Goal: Transaction & Acquisition: Book appointment/travel/reservation

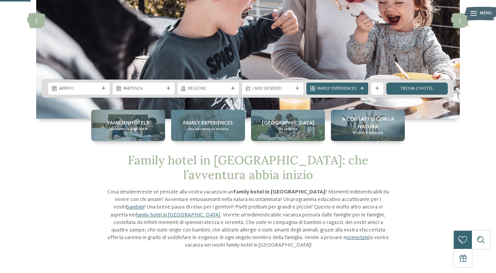
click at [197, 124] on span "Family experiences" at bounding box center [208, 123] width 50 height 8
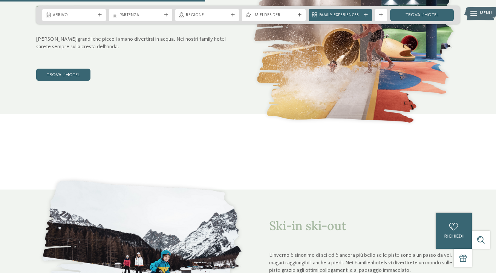
scroll to position [1036, 0]
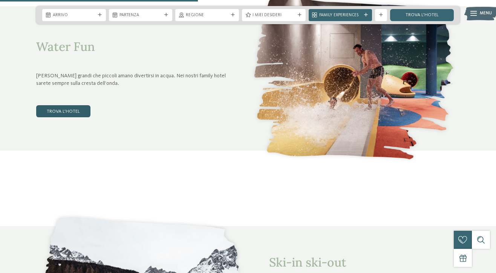
click at [77, 111] on link "trova l’hotel" at bounding box center [63, 111] width 54 height 12
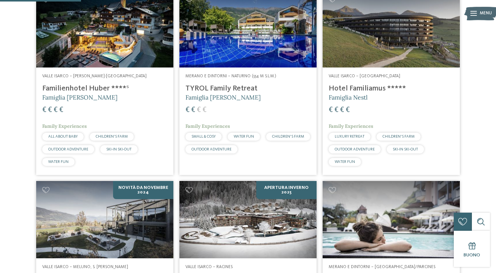
scroll to position [117, 0]
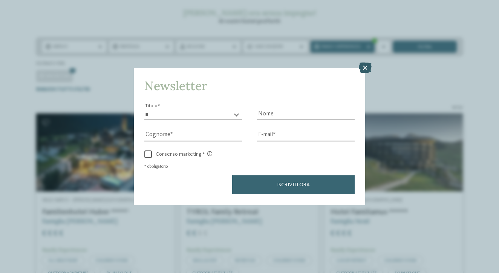
click at [366, 70] on icon at bounding box center [365, 68] width 13 height 11
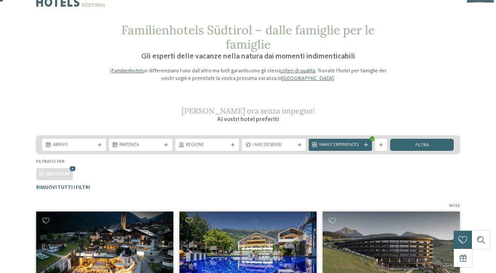
scroll to position [0, 0]
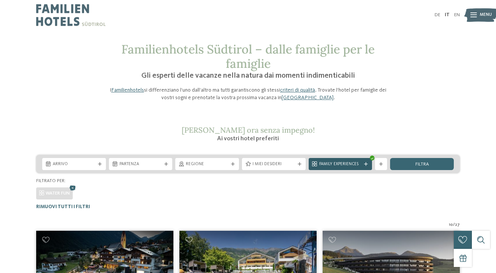
click at [344, 162] on span "Family Experiences" at bounding box center [340, 164] width 43 height 6
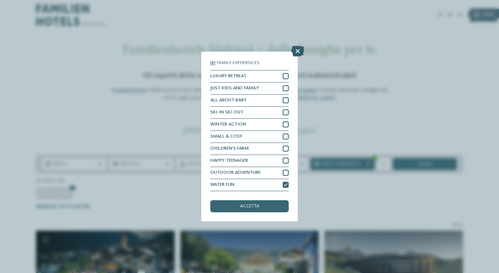
click at [299, 57] on icon at bounding box center [297, 51] width 13 height 11
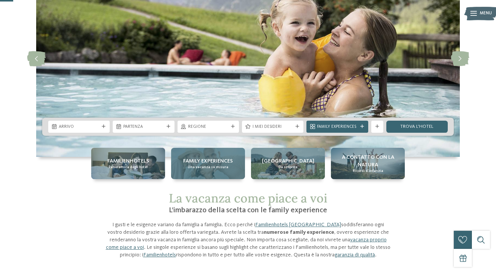
click at [205, 168] on span "Una vacanza su misura" at bounding box center [208, 167] width 41 height 5
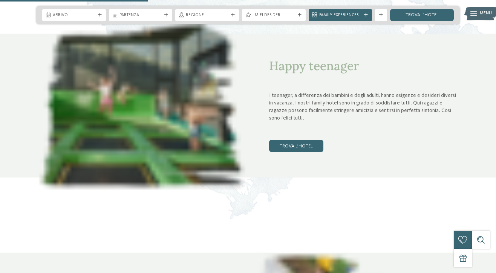
scroll to position [770, 0]
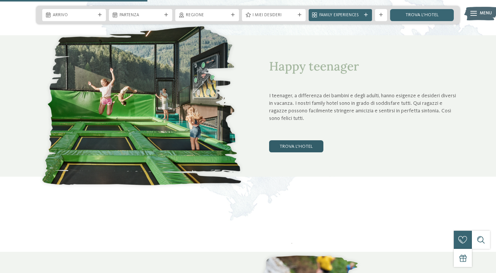
click at [291, 144] on link "trova l’hotel" at bounding box center [296, 146] width 54 height 12
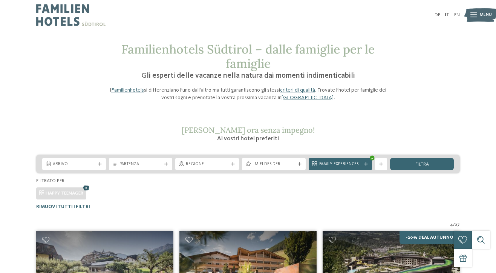
click at [89, 187] on icon at bounding box center [86, 188] width 9 height 8
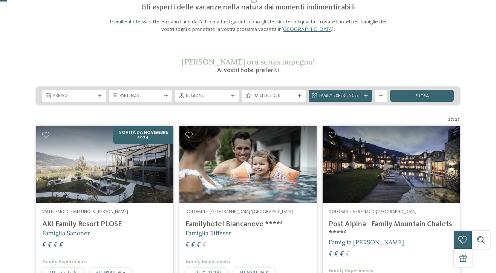
scroll to position [29, 0]
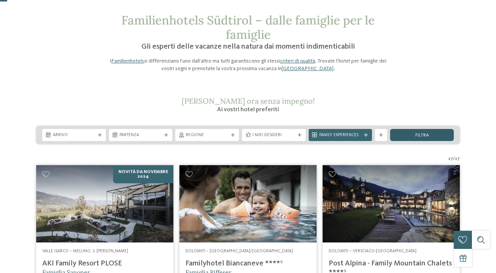
click at [426, 133] on span "filtra" at bounding box center [422, 135] width 14 height 5
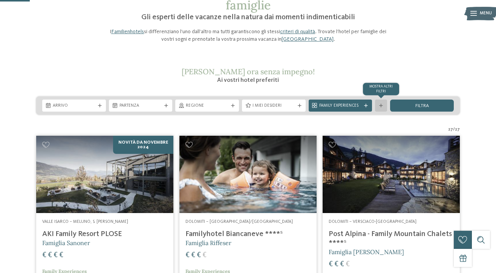
scroll to position [119, 0]
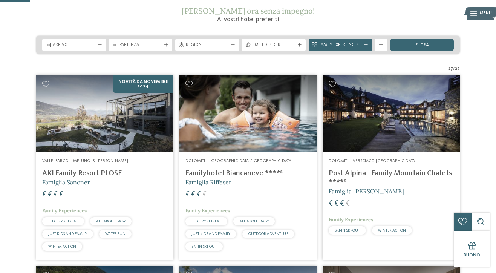
click at [386, 159] on span "Dolomiti – Versciaco-San Candido" at bounding box center [373, 161] width 88 height 5
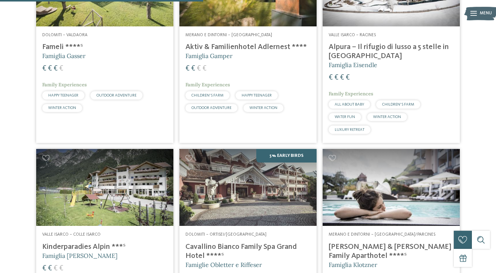
scroll to position [655, 0]
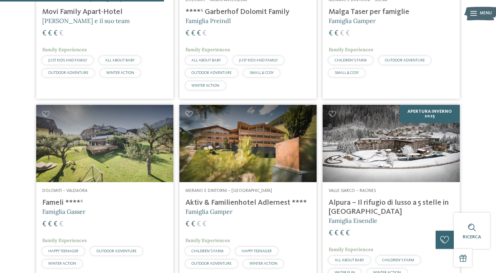
click at [397, 136] on img at bounding box center [391, 143] width 137 height 77
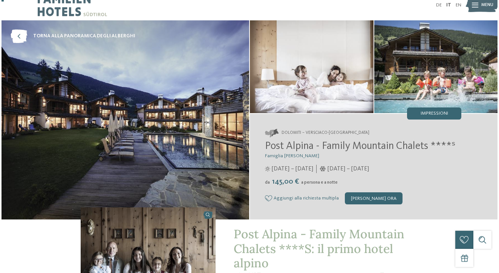
scroll to position [8, 0]
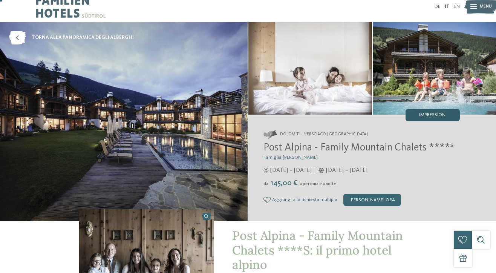
click at [442, 113] on span "Impressioni" at bounding box center [433, 115] width 28 height 5
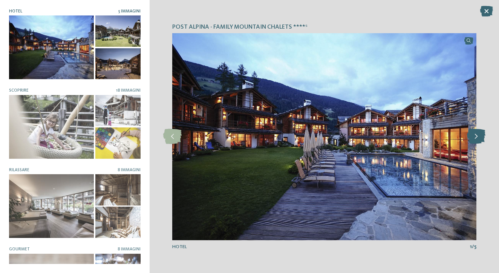
click at [480, 134] on icon at bounding box center [476, 136] width 18 height 15
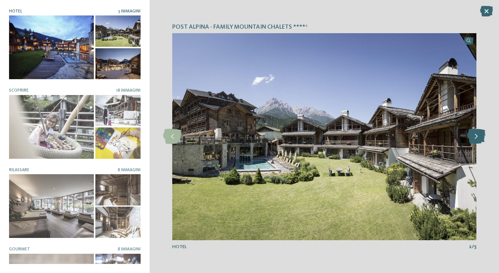
click at [480, 134] on icon at bounding box center [476, 136] width 18 height 15
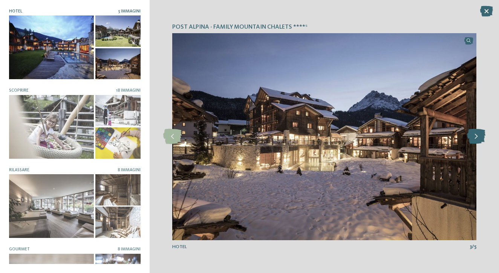
click at [476, 136] on icon at bounding box center [476, 136] width 18 height 15
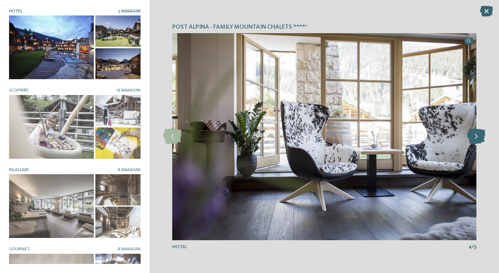
click at [476, 136] on icon at bounding box center [476, 136] width 18 height 15
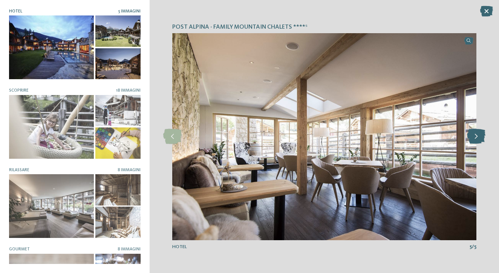
click at [476, 136] on icon at bounding box center [476, 136] width 18 height 15
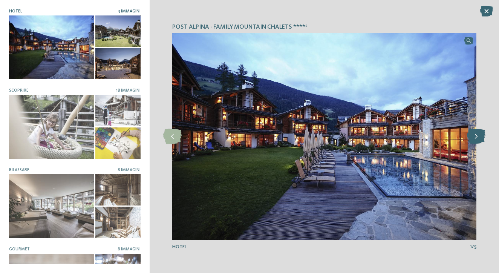
click at [476, 136] on icon at bounding box center [476, 136] width 18 height 15
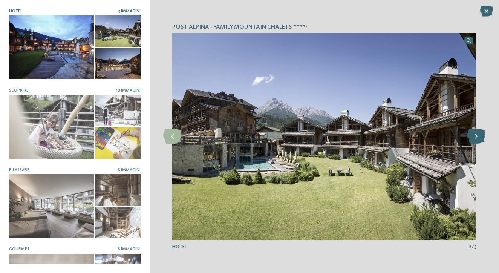
click at [476, 136] on icon at bounding box center [476, 136] width 18 height 15
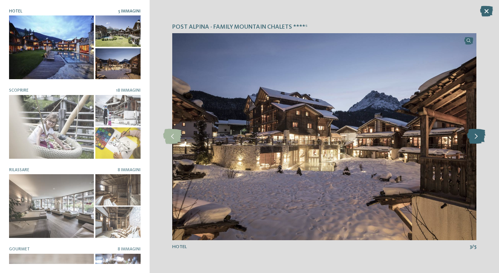
click at [476, 136] on icon at bounding box center [476, 136] width 18 height 15
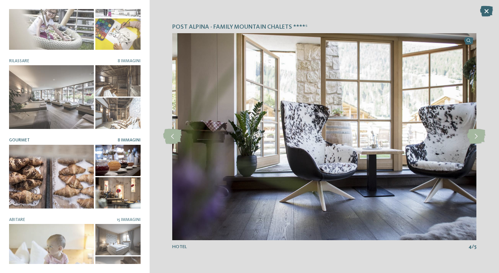
scroll to position [128, 0]
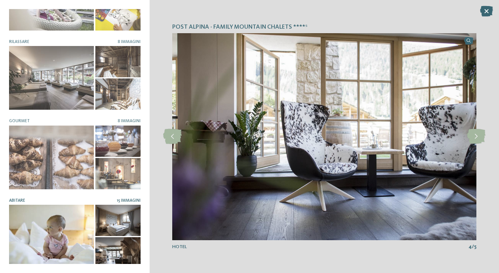
click at [126, 207] on div at bounding box center [118, 220] width 46 height 31
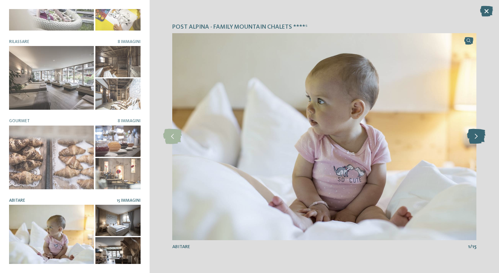
click at [476, 139] on icon at bounding box center [476, 136] width 18 height 15
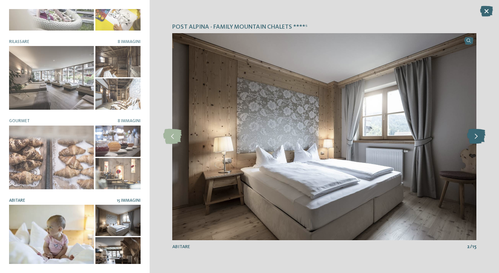
click at [476, 139] on icon at bounding box center [476, 136] width 18 height 15
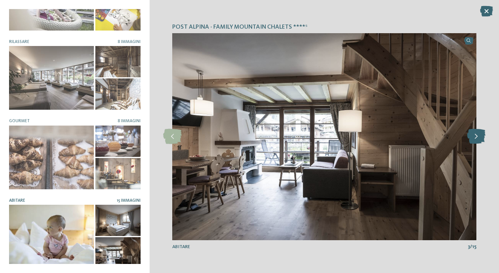
click at [476, 139] on icon at bounding box center [476, 136] width 18 height 15
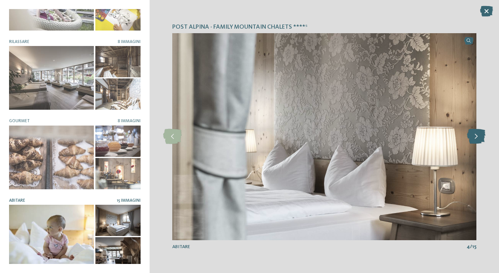
click at [475, 139] on icon at bounding box center [476, 136] width 18 height 15
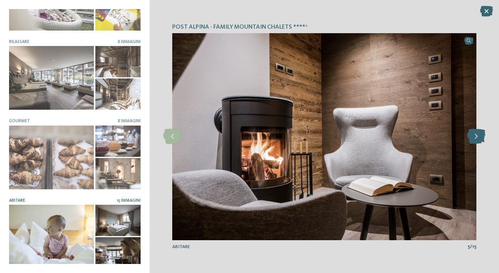
click at [475, 139] on icon at bounding box center [476, 136] width 18 height 15
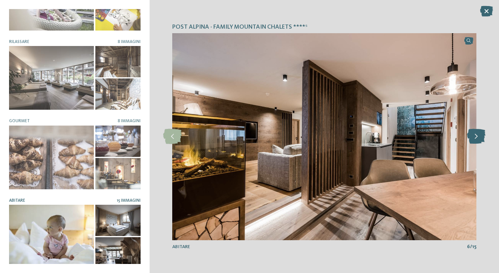
click at [475, 140] on icon at bounding box center [476, 136] width 18 height 15
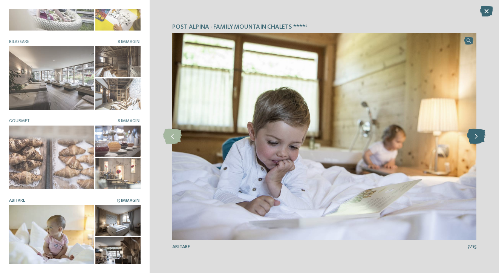
click at [475, 140] on icon at bounding box center [476, 136] width 18 height 15
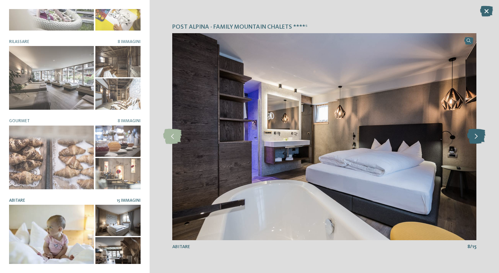
click at [475, 140] on icon at bounding box center [476, 136] width 18 height 15
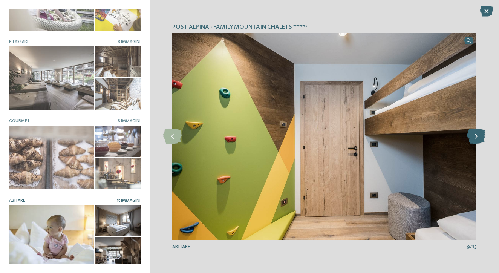
click at [475, 140] on icon at bounding box center [476, 136] width 18 height 15
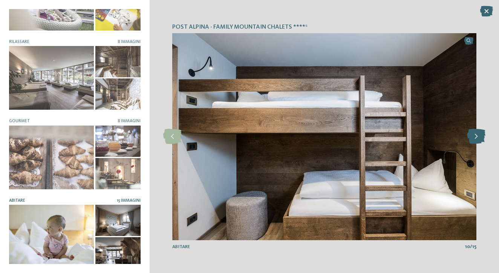
click at [475, 140] on icon at bounding box center [476, 136] width 18 height 15
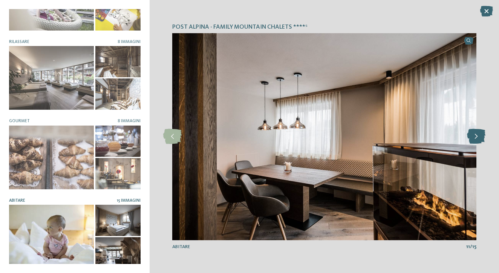
click at [475, 140] on icon at bounding box center [476, 136] width 18 height 15
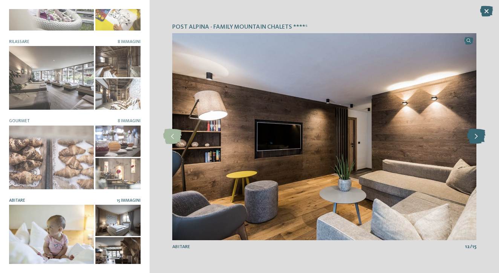
click at [475, 140] on icon at bounding box center [476, 136] width 18 height 15
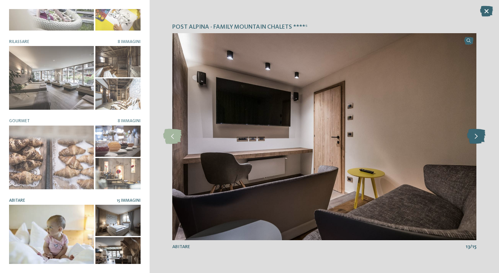
click at [475, 140] on icon at bounding box center [476, 136] width 18 height 15
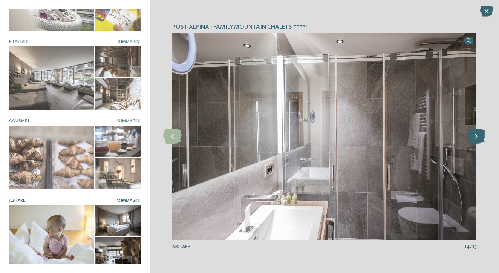
click at [475, 140] on icon at bounding box center [476, 136] width 18 height 15
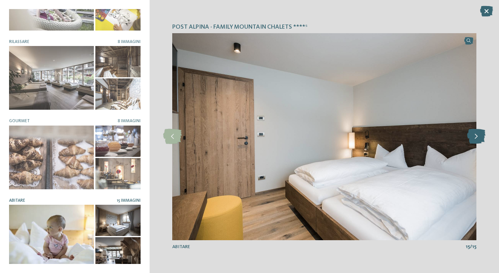
click at [475, 140] on icon at bounding box center [476, 136] width 18 height 15
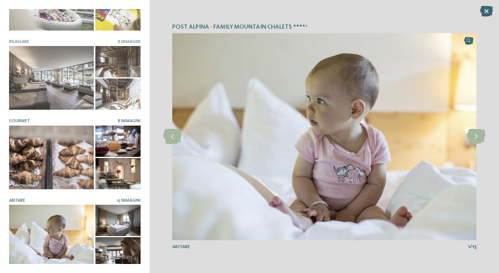
click at [55, 142] on div at bounding box center [51, 157] width 85 height 64
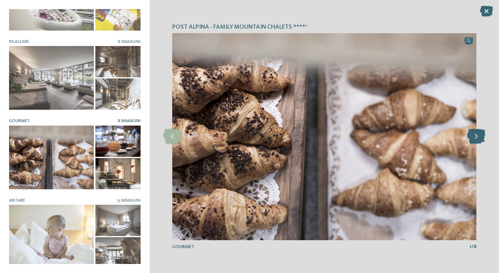
click at [475, 141] on icon at bounding box center [476, 136] width 18 height 15
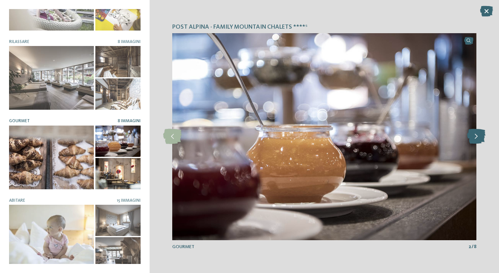
click at [475, 141] on icon at bounding box center [476, 136] width 18 height 15
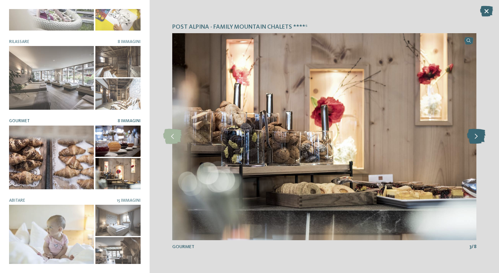
click at [475, 141] on icon at bounding box center [476, 136] width 18 height 15
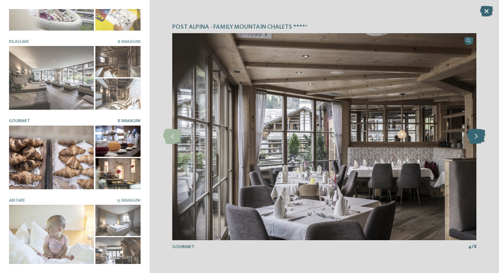
click at [475, 141] on icon at bounding box center [476, 136] width 18 height 15
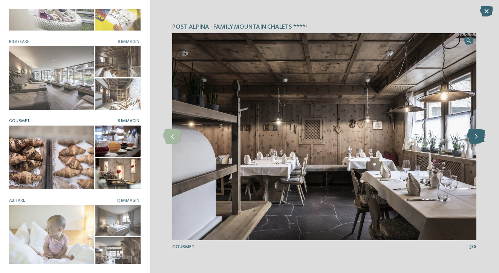
click at [475, 141] on icon at bounding box center [476, 136] width 18 height 15
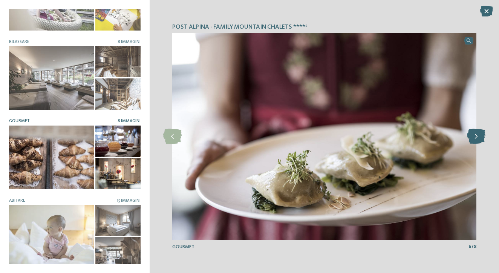
click at [475, 141] on icon at bounding box center [476, 136] width 18 height 15
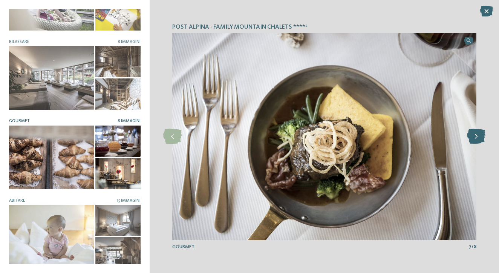
click at [475, 141] on icon at bounding box center [476, 136] width 18 height 15
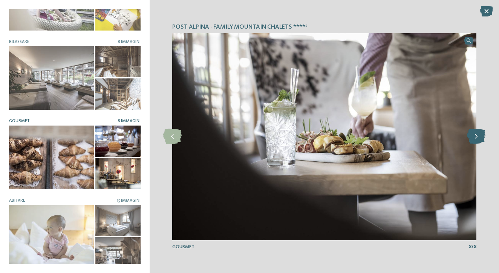
click at [475, 141] on icon at bounding box center [476, 136] width 18 height 15
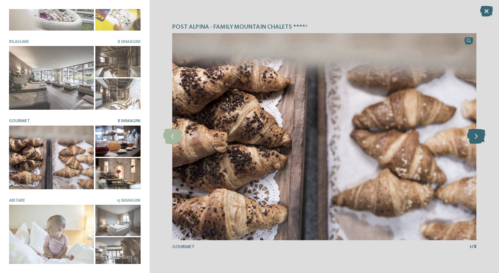
click at [474, 141] on icon at bounding box center [476, 136] width 18 height 15
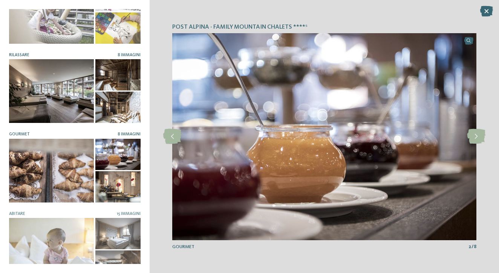
scroll to position [92, 0]
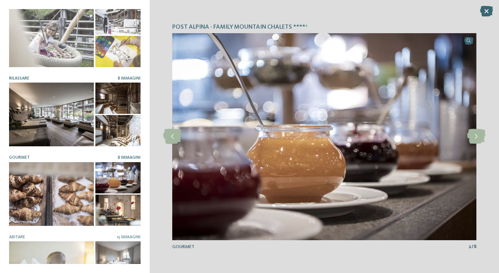
click at [58, 113] on div at bounding box center [51, 115] width 85 height 64
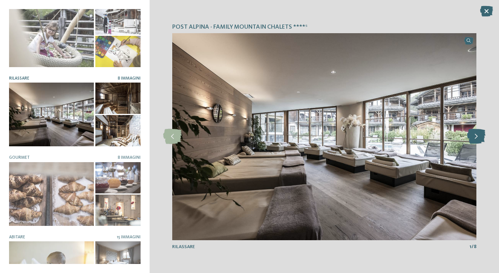
click at [471, 140] on icon at bounding box center [476, 136] width 18 height 15
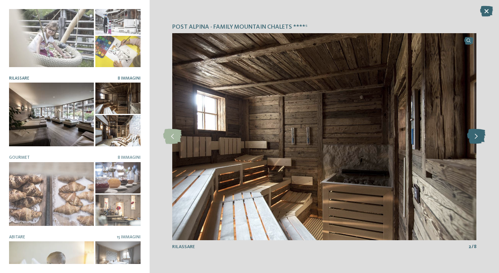
click at [471, 140] on icon at bounding box center [476, 136] width 18 height 15
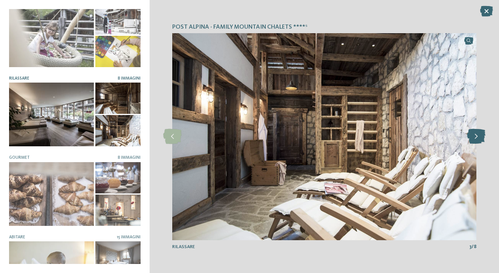
click at [471, 140] on icon at bounding box center [476, 136] width 18 height 15
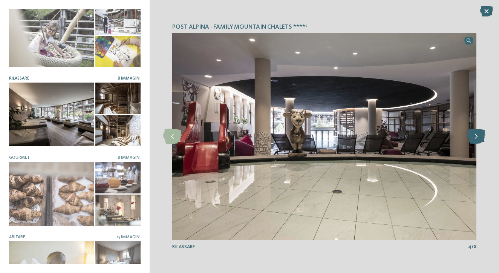
click at [471, 140] on icon at bounding box center [476, 136] width 18 height 15
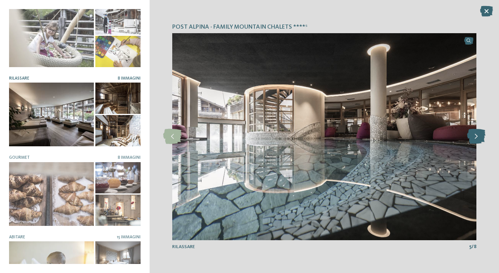
click at [471, 140] on icon at bounding box center [476, 136] width 18 height 15
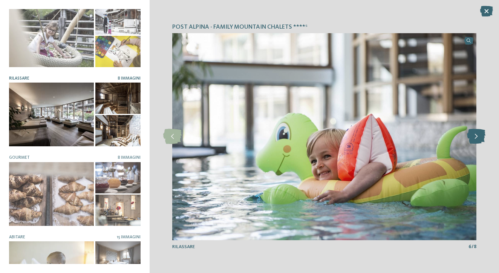
click at [471, 140] on icon at bounding box center [476, 136] width 18 height 15
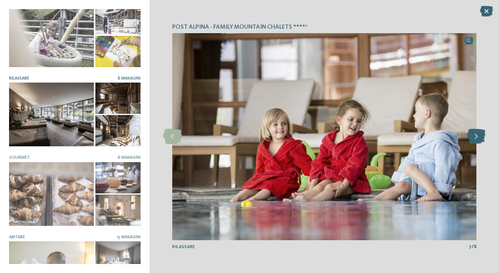
click at [471, 140] on icon at bounding box center [476, 136] width 18 height 15
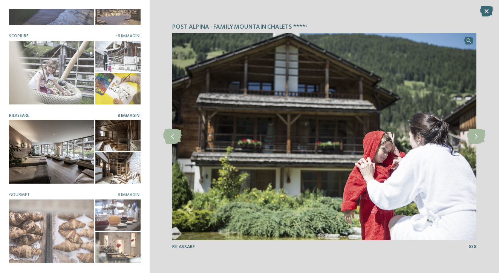
scroll to position [41, 0]
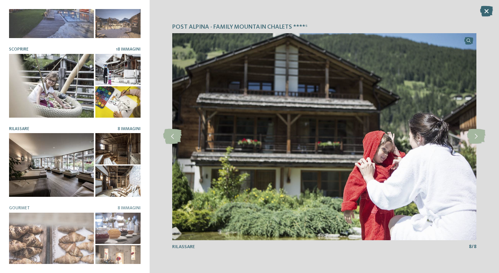
click at [66, 99] on div at bounding box center [51, 86] width 85 height 64
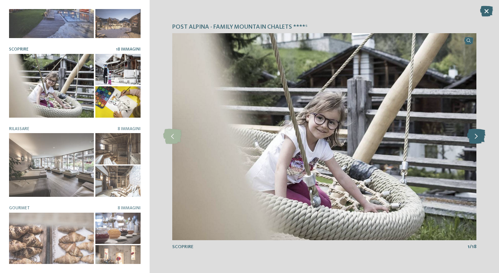
click at [477, 141] on icon at bounding box center [476, 136] width 18 height 15
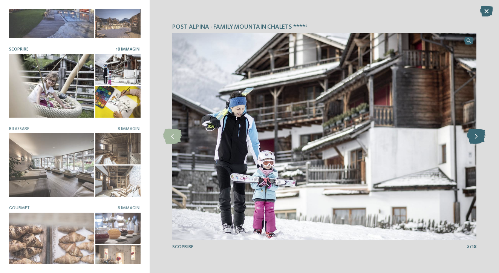
click at [477, 141] on icon at bounding box center [476, 136] width 18 height 15
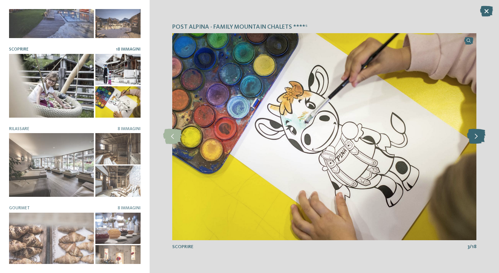
click at [477, 141] on icon at bounding box center [476, 136] width 18 height 15
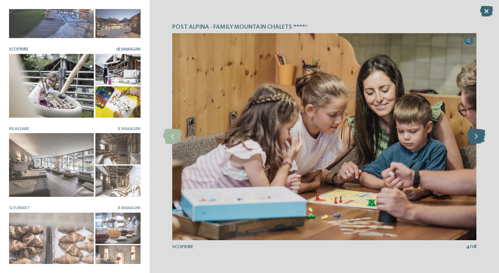
click at [477, 141] on icon at bounding box center [476, 136] width 18 height 15
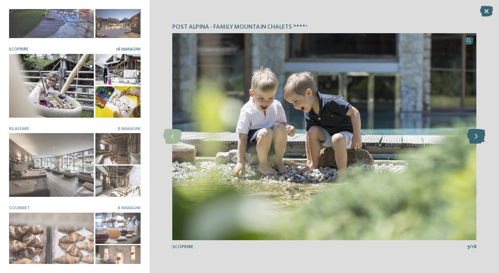
click at [477, 141] on icon at bounding box center [476, 136] width 18 height 15
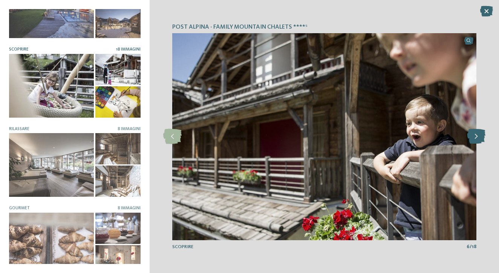
click at [477, 141] on icon at bounding box center [476, 136] width 18 height 15
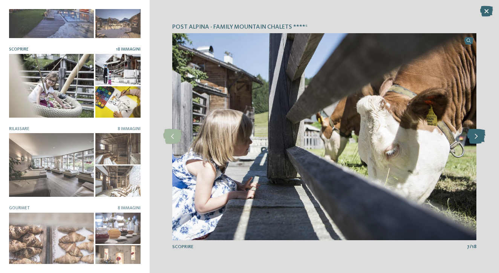
click at [477, 141] on icon at bounding box center [476, 136] width 18 height 15
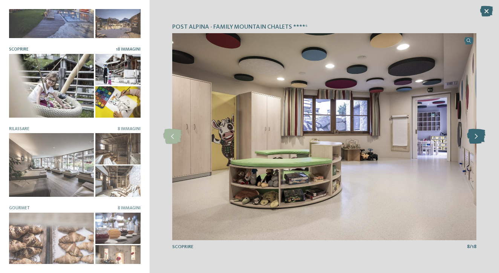
click at [477, 139] on icon at bounding box center [476, 136] width 18 height 15
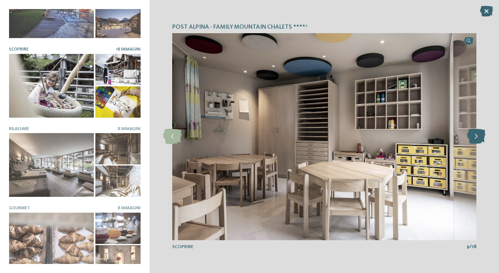
click at [477, 139] on icon at bounding box center [476, 136] width 18 height 15
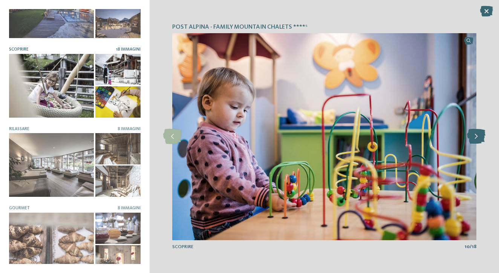
click at [477, 139] on icon at bounding box center [476, 136] width 18 height 15
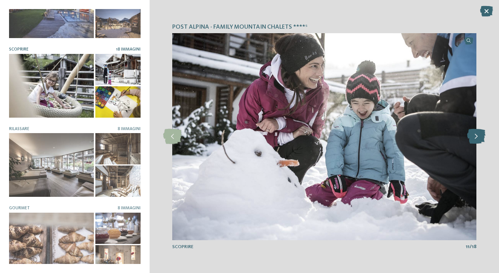
click at [477, 139] on icon at bounding box center [476, 136] width 18 height 15
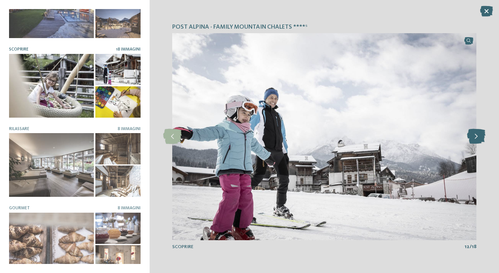
click at [477, 139] on icon at bounding box center [476, 136] width 18 height 15
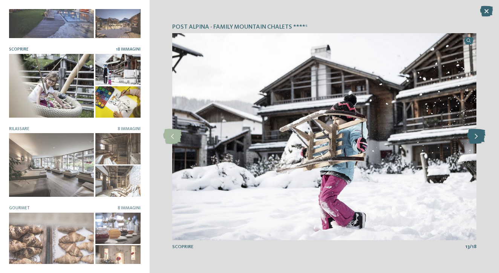
click at [477, 139] on icon at bounding box center [476, 136] width 18 height 15
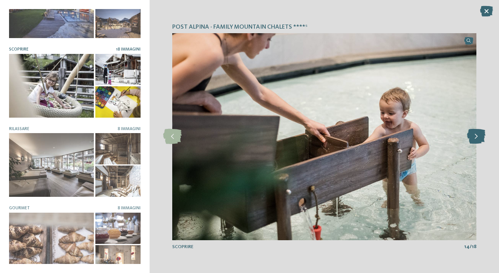
click at [477, 139] on icon at bounding box center [476, 136] width 18 height 15
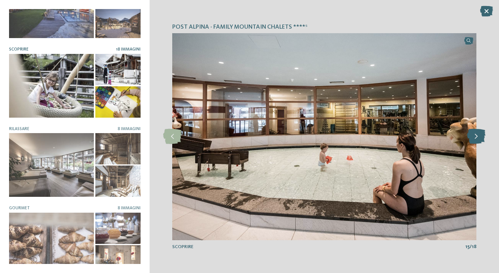
click at [477, 139] on icon at bounding box center [476, 136] width 18 height 15
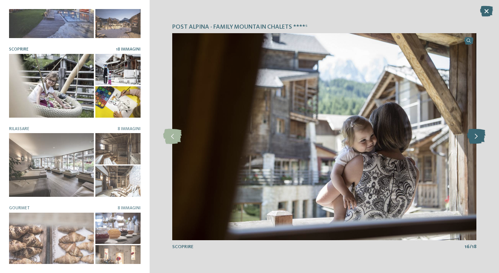
click at [477, 139] on icon at bounding box center [476, 136] width 18 height 15
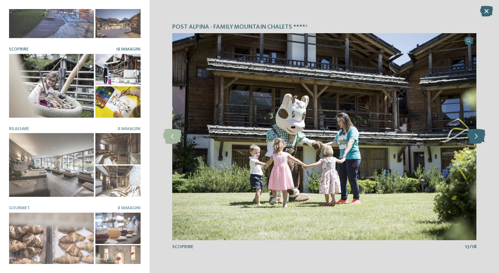
click at [477, 139] on icon at bounding box center [476, 136] width 18 height 15
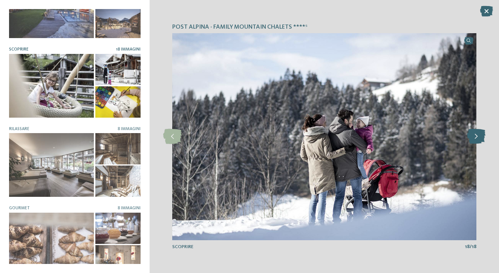
click at [477, 139] on icon at bounding box center [476, 136] width 18 height 15
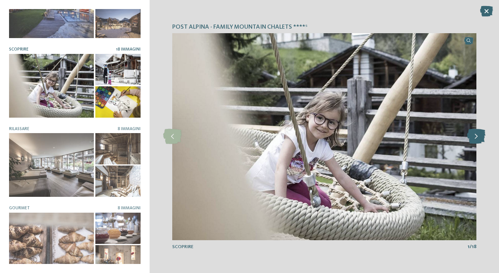
click at [477, 139] on icon at bounding box center [476, 136] width 18 height 15
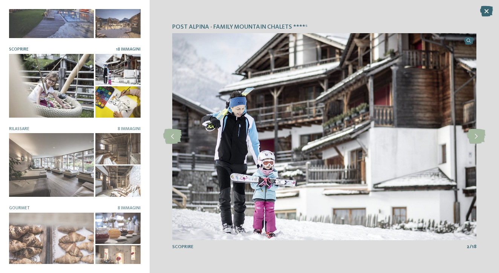
scroll to position [0, 0]
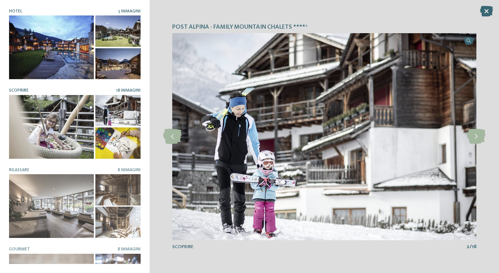
click at [69, 46] on div at bounding box center [51, 47] width 85 height 64
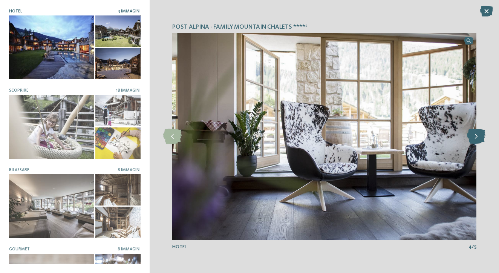
click at [480, 136] on icon at bounding box center [476, 136] width 18 height 15
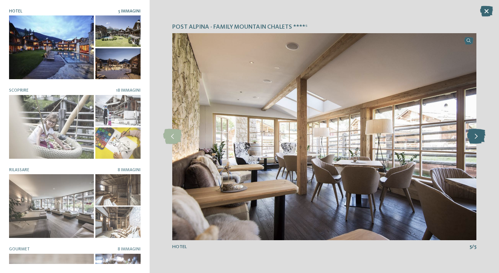
click at [476, 134] on icon at bounding box center [476, 136] width 18 height 15
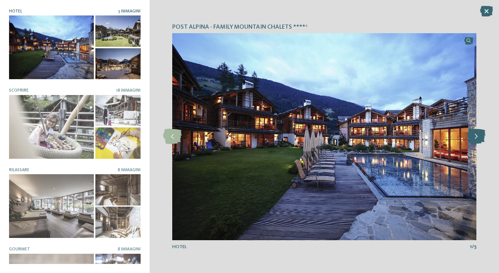
click at [476, 134] on icon at bounding box center [476, 136] width 18 height 15
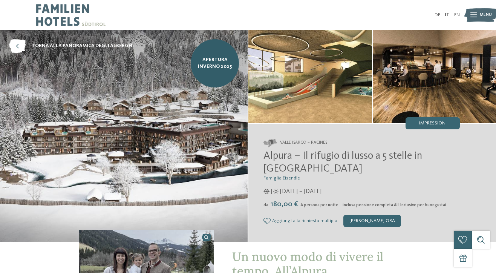
click at [318, 91] on img at bounding box center [310, 76] width 124 height 93
click at [438, 126] on span "Impressioni" at bounding box center [433, 123] width 28 height 5
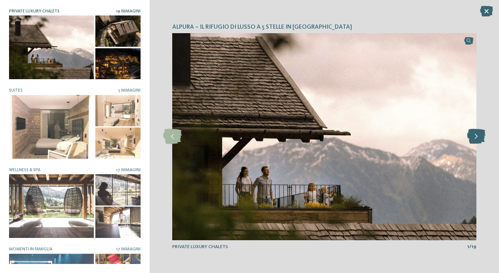
click at [475, 140] on icon at bounding box center [476, 136] width 18 height 15
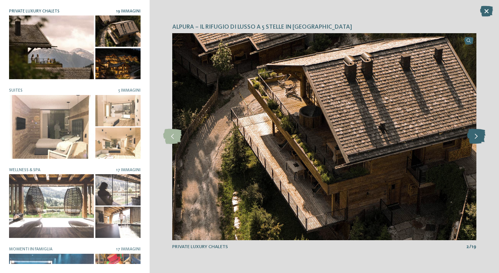
click at [476, 138] on icon at bounding box center [476, 136] width 18 height 15
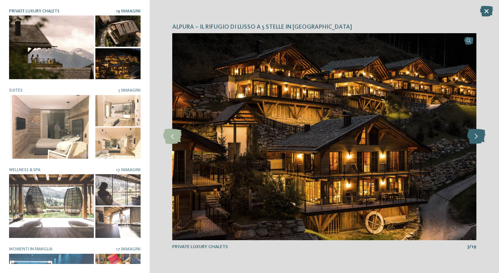
click at [476, 138] on icon at bounding box center [476, 136] width 18 height 15
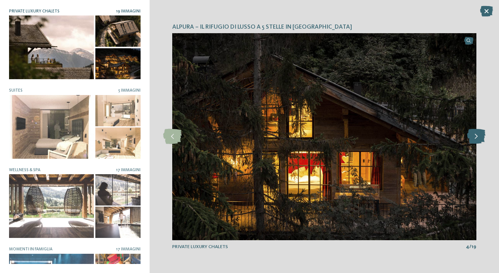
click at [476, 138] on icon at bounding box center [476, 136] width 18 height 15
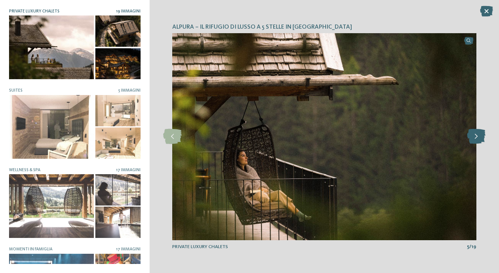
click at [476, 138] on icon at bounding box center [476, 136] width 18 height 15
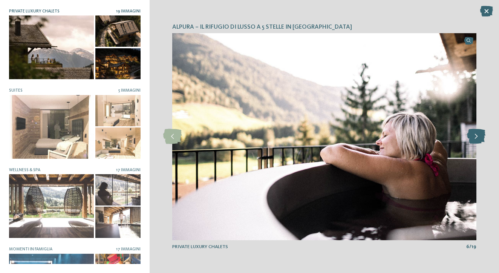
click at [476, 138] on icon at bounding box center [476, 136] width 18 height 15
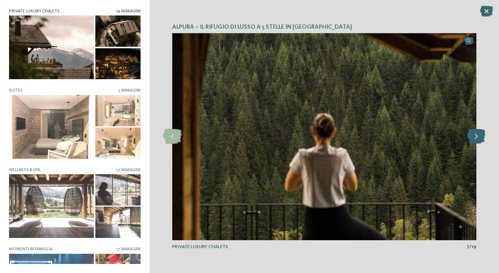
click at [476, 138] on icon at bounding box center [476, 136] width 18 height 15
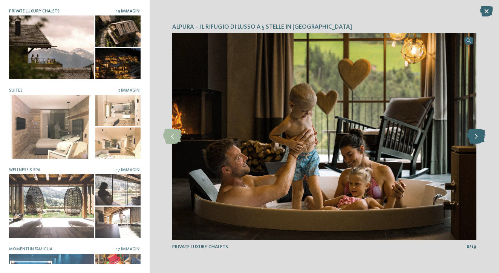
click at [476, 138] on icon at bounding box center [476, 136] width 18 height 15
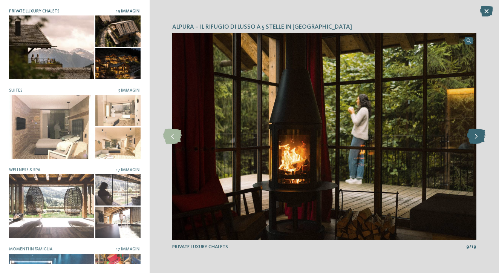
click at [477, 135] on icon at bounding box center [476, 136] width 18 height 15
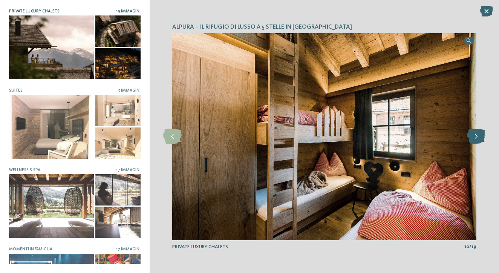
click at [477, 135] on icon at bounding box center [476, 136] width 18 height 15
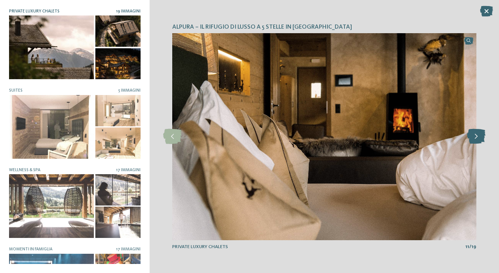
click at [477, 135] on icon at bounding box center [476, 136] width 18 height 15
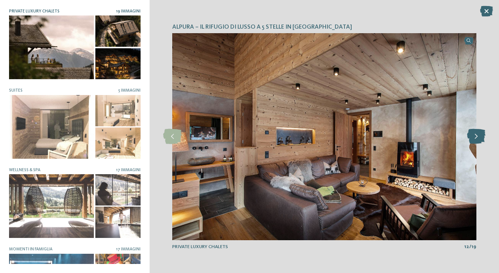
click at [477, 135] on icon at bounding box center [476, 136] width 18 height 15
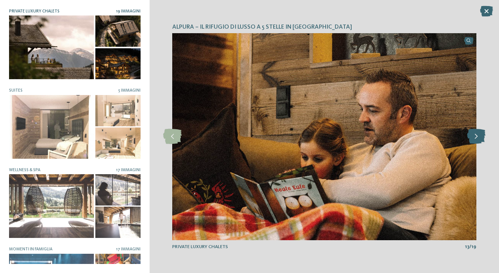
click at [477, 137] on icon at bounding box center [476, 136] width 18 height 15
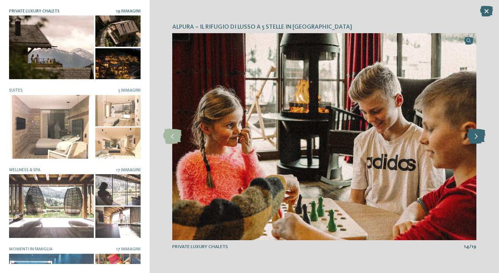
click at [477, 137] on icon at bounding box center [476, 136] width 18 height 15
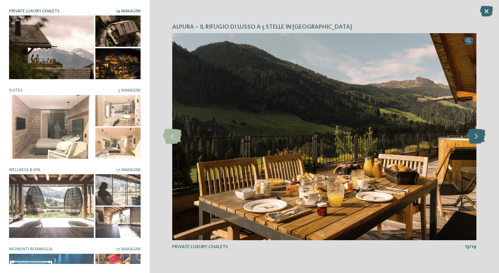
click at [477, 137] on icon at bounding box center [476, 136] width 18 height 15
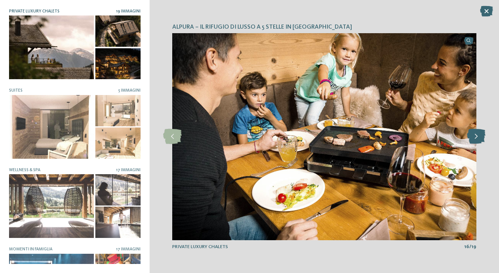
click at [477, 137] on icon at bounding box center [476, 136] width 18 height 15
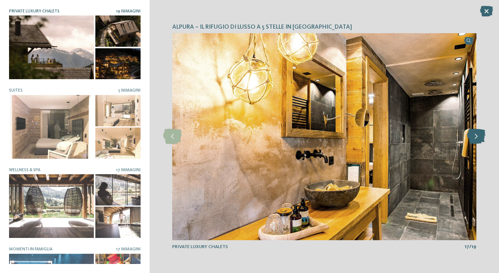
click at [477, 137] on icon at bounding box center [476, 136] width 18 height 15
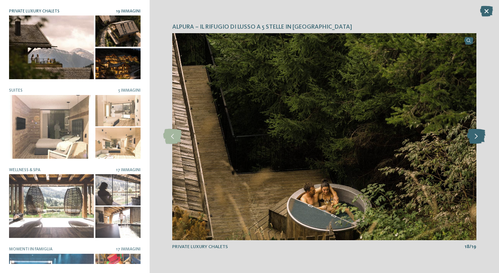
click at [477, 137] on icon at bounding box center [476, 136] width 18 height 15
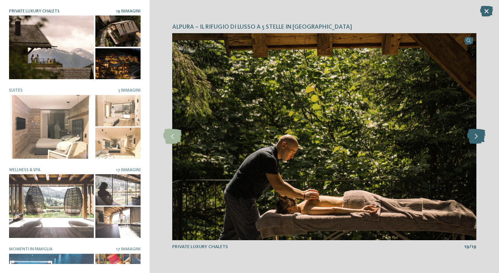
click at [477, 137] on icon at bounding box center [476, 136] width 18 height 15
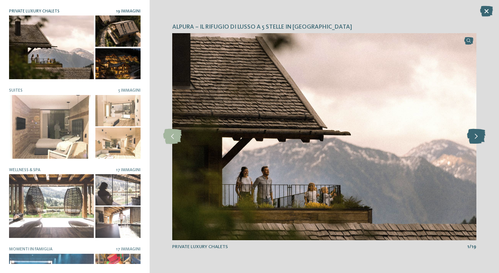
click at [477, 136] on icon at bounding box center [476, 136] width 18 height 15
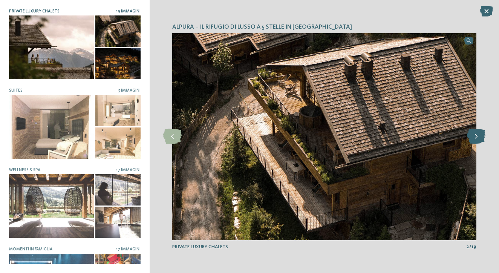
click at [477, 136] on icon at bounding box center [476, 136] width 18 height 15
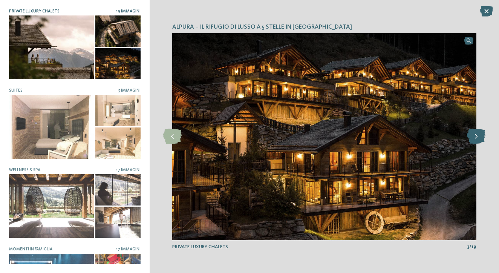
click at [477, 136] on icon at bounding box center [476, 136] width 18 height 15
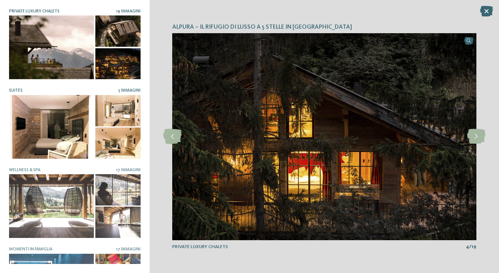
click at [68, 130] on div at bounding box center [51, 127] width 85 height 64
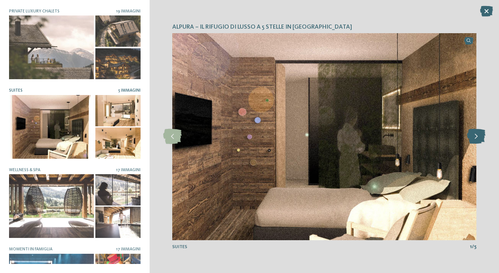
click at [476, 139] on icon at bounding box center [476, 136] width 18 height 15
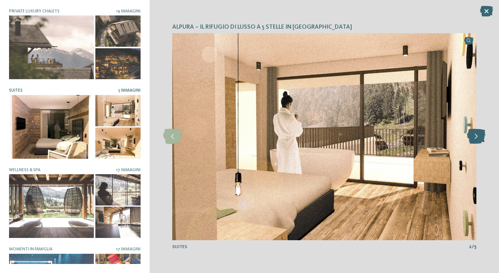
click at [476, 138] on icon at bounding box center [476, 136] width 18 height 15
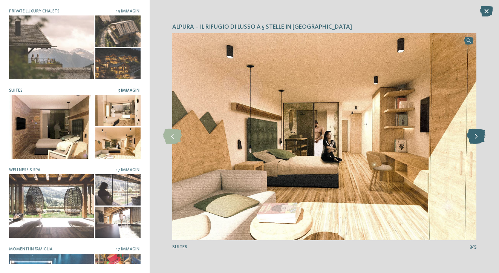
click at [477, 138] on icon at bounding box center [476, 136] width 18 height 15
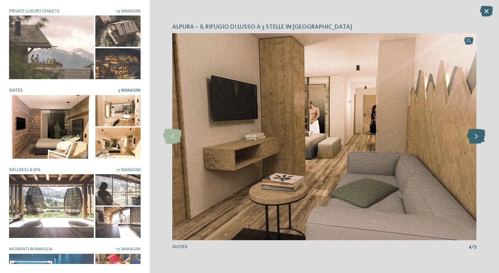
click at [477, 137] on icon at bounding box center [476, 136] width 18 height 15
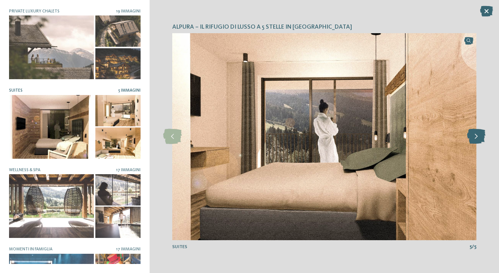
click at [477, 137] on icon at bounding box center [476, 136] width 18 height 15
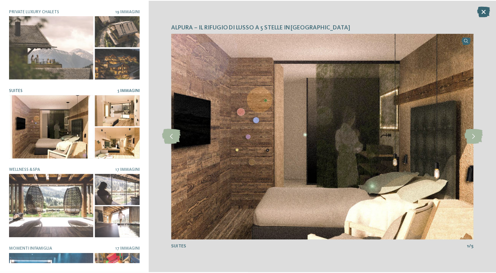
scroll to position [128, 0]
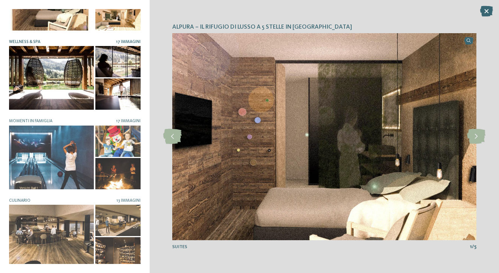
click at [70, 82] on div at bounding box center [51, 78] width 85 height 64
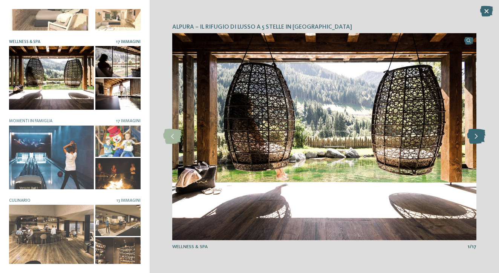
click at [477, 142] on icon at bounding box center [476, 136] width 18 height 15
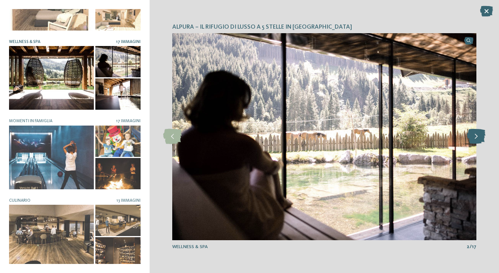
click at [477, 142] on icon at bounding box center [476, 136] width 18 height 15
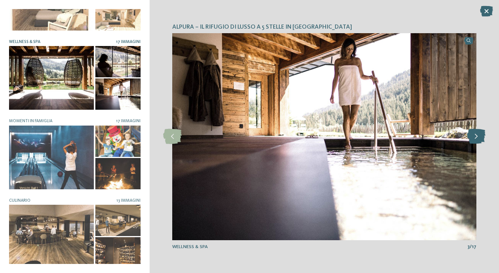
click at [477, 142] on icon at bounding box center [476, 136] width 18 height 15
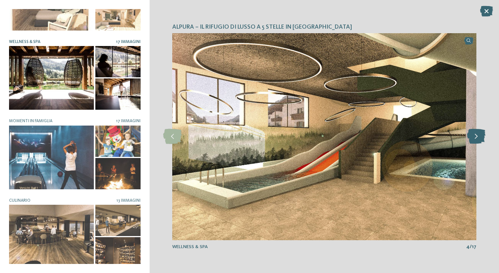
click at [477, 142] on icon at bounding box center [476, 136] width 18 height 15
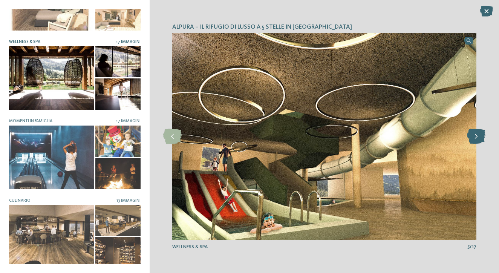
click at [477, 142] on icon at bounding box center [476, 136] width 18 height 15
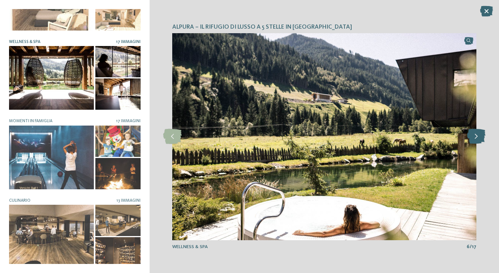
click at [477, 142] on icon at bounding box center [476, 136] width 18 height 15
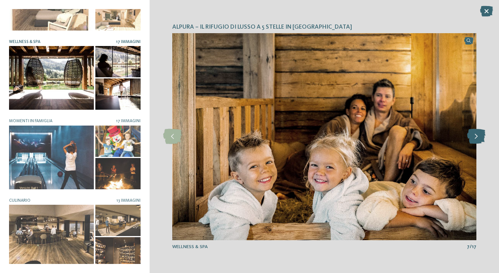
click at [477, 142] on icon at bounding box center [476, 136] width 18 height 15
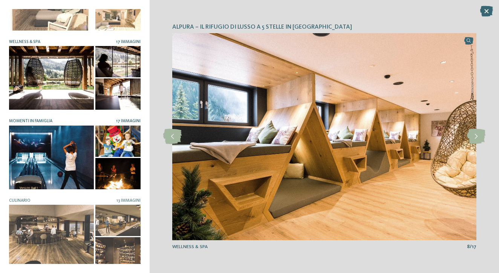
click at [40, 141] on div at bounding box center [51, 157] width 85 height 64
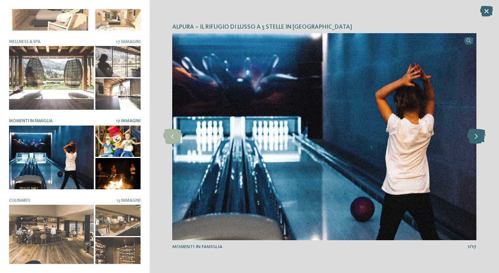
click at [477, 140] on icon at bounding box center [476, 136] width 18 height 15
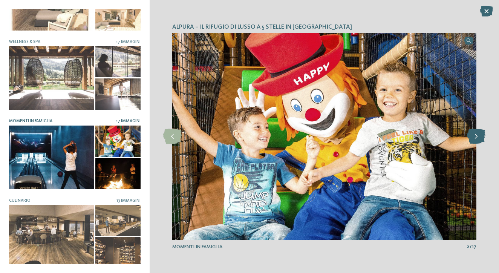
click at [477, 140] on icon at bounding box center [476, 136] width 18 height 15
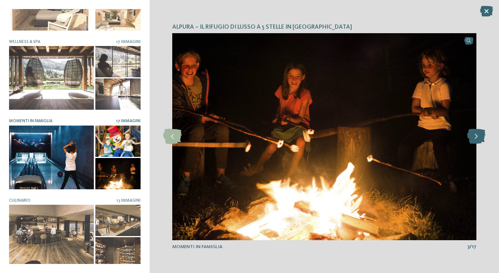
click at [477, 140] on icon at bounding box center [476, 136] width 18 height 15
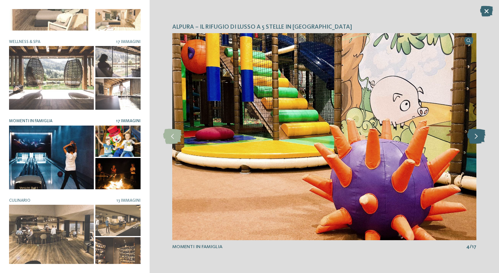
click at [476, 138] on icon at bounding box center [476, 136] width 18 height 15
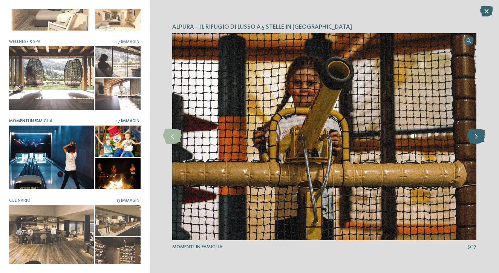
click at [476, 138] on icon at bounding box center [476, 136] width 18 height 15
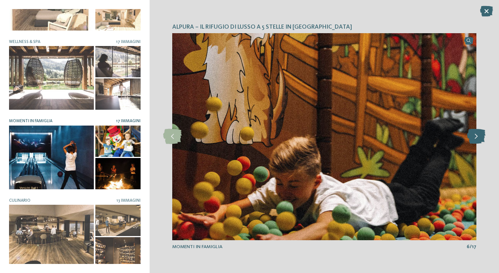
click at [476, 138] on icon at bounding box center [476, 136] width 18 height 15
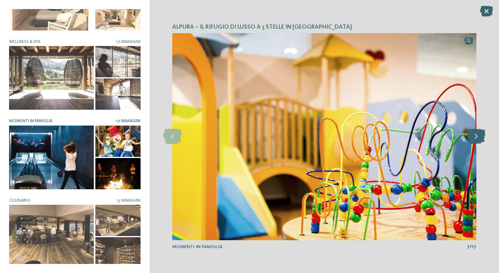
click at [476, 138] on icon at bounding box center [476, 136] width 18 height 15
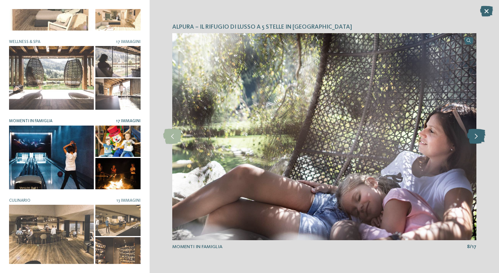
click at [476, 138] on icon at bounding box center [476, 136] width 18 height 15
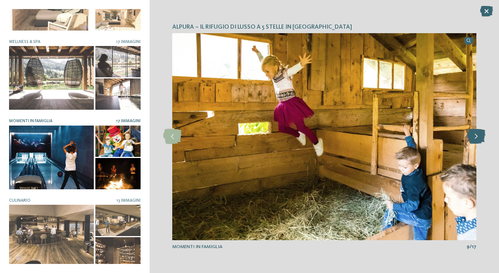
click at [476, 139] on icon at bounding box center [476, 136] width 18 height 15
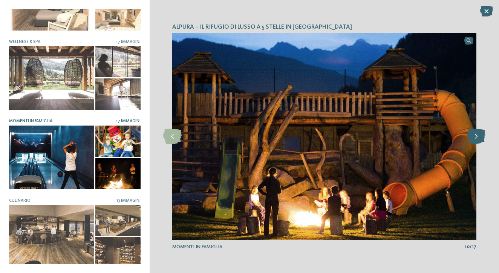
click at [476, 139] on icon at bounding box center [476, 136] width 18 height 15
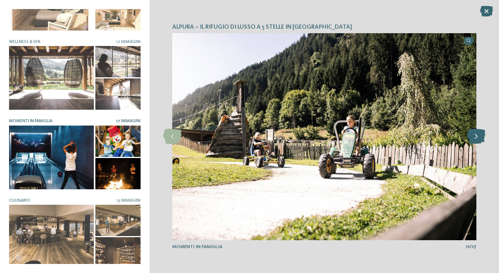
click at [476, 139] on icon at bounding box center [476, 136] width 18 height 15
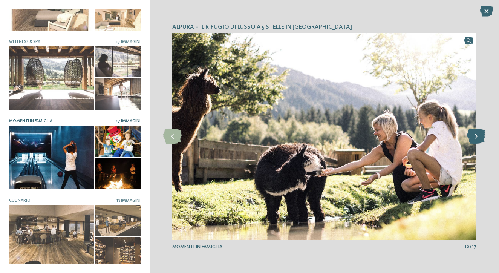
click at [476, 139] on icon at bounding box center [476, 136] width 18 height 15
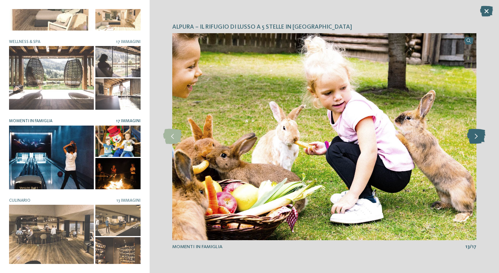
click at [476, 139] on icon at bounding box center [476, 136] width 18 height 15
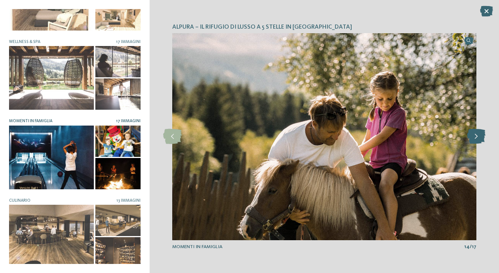
click at [476, 139] on icon at bounding box center [476, 136] width 18 height 15
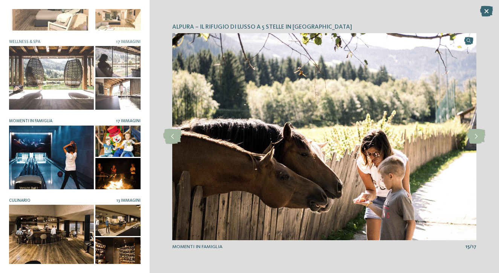
click at [69, 223] on div at bounding box center [51, 237] width 85 height 64
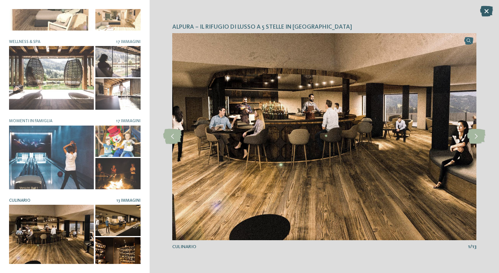
click at [484, 13] on icon at bounding box center [486, 11] width 13 height 11
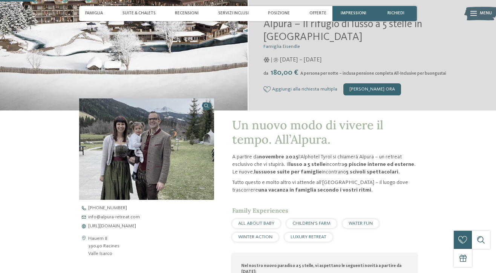
scroll to position [0, 0]
